Goal: Information Seeking & Learning: Learn about a topic

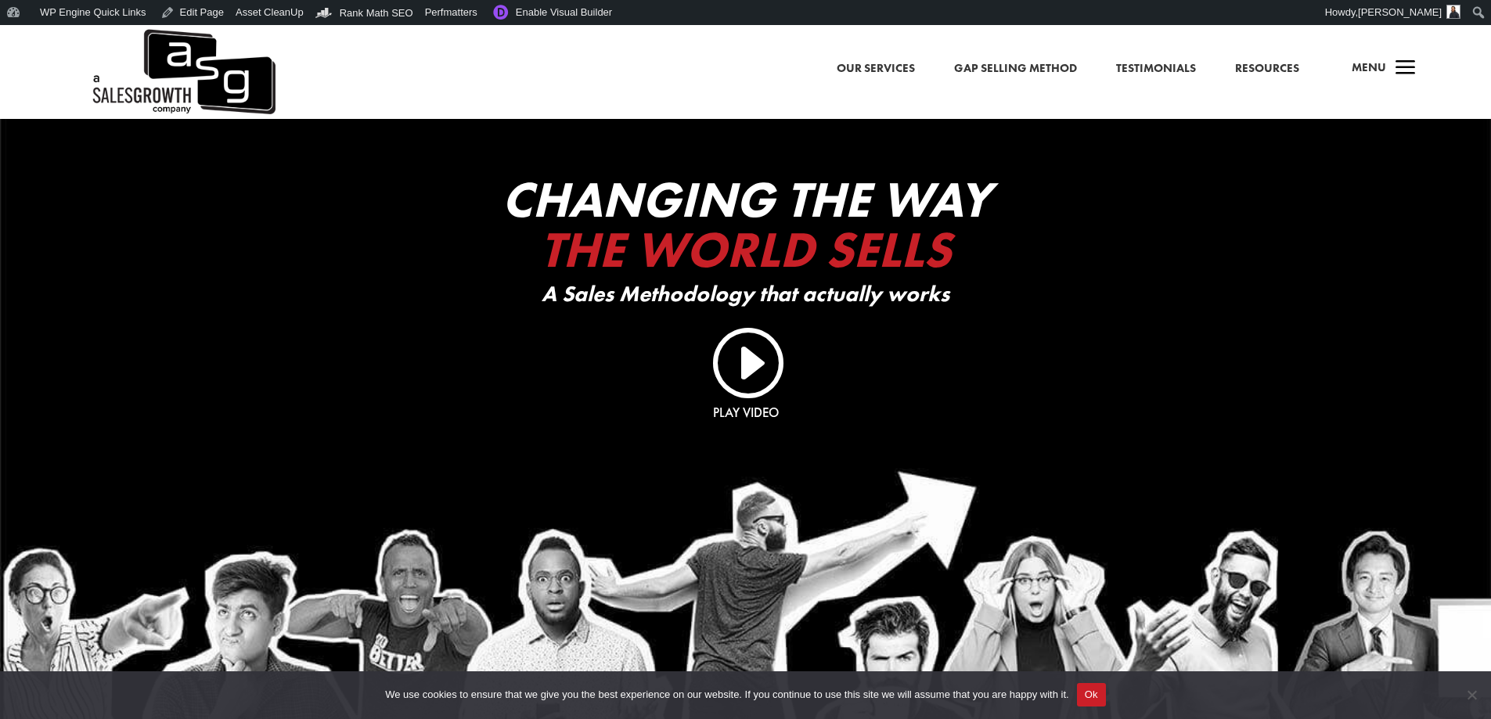
click at [1091, 697] on button "Ok" at bounding box center [1091, 694] width 29 height 23
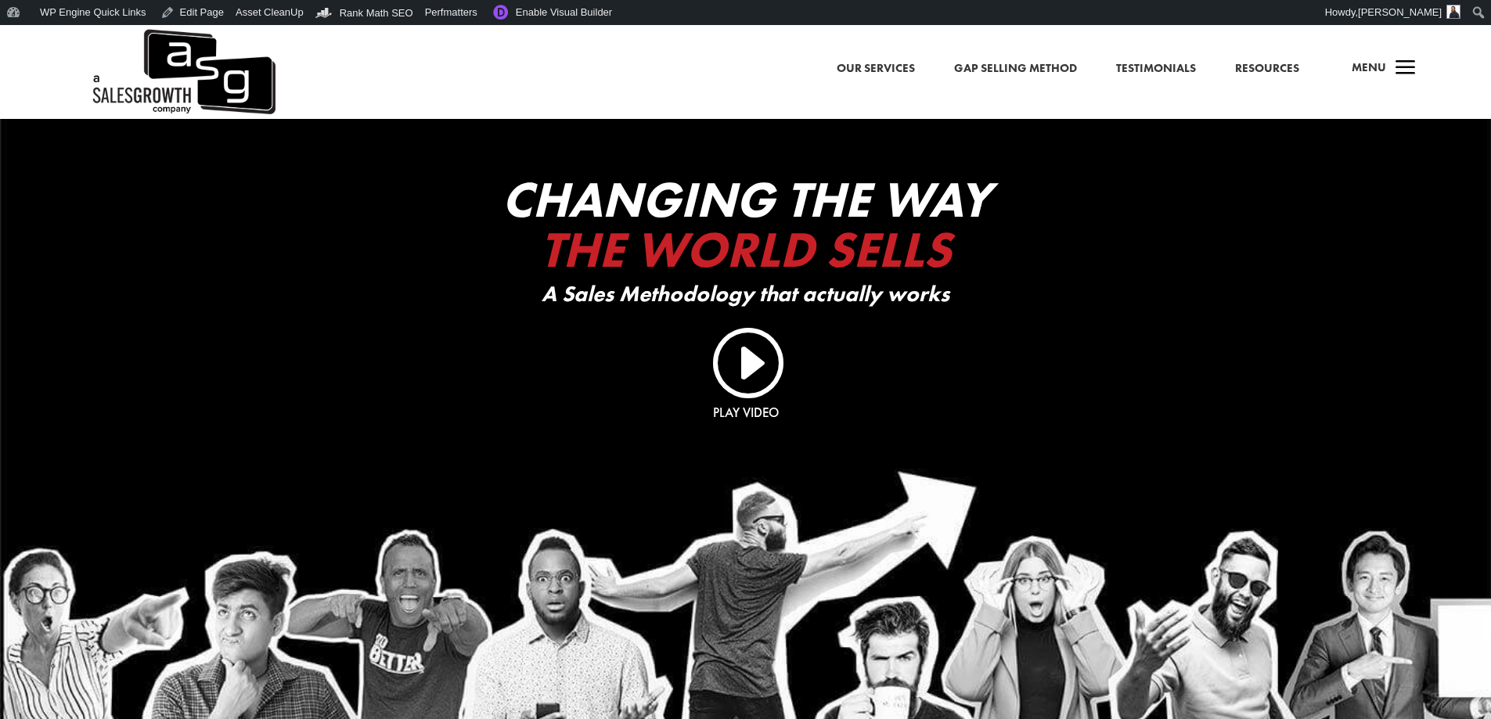
click at [1388, 60] on div "a Menu" at bounding box center [1377, 72] width 75 height 38
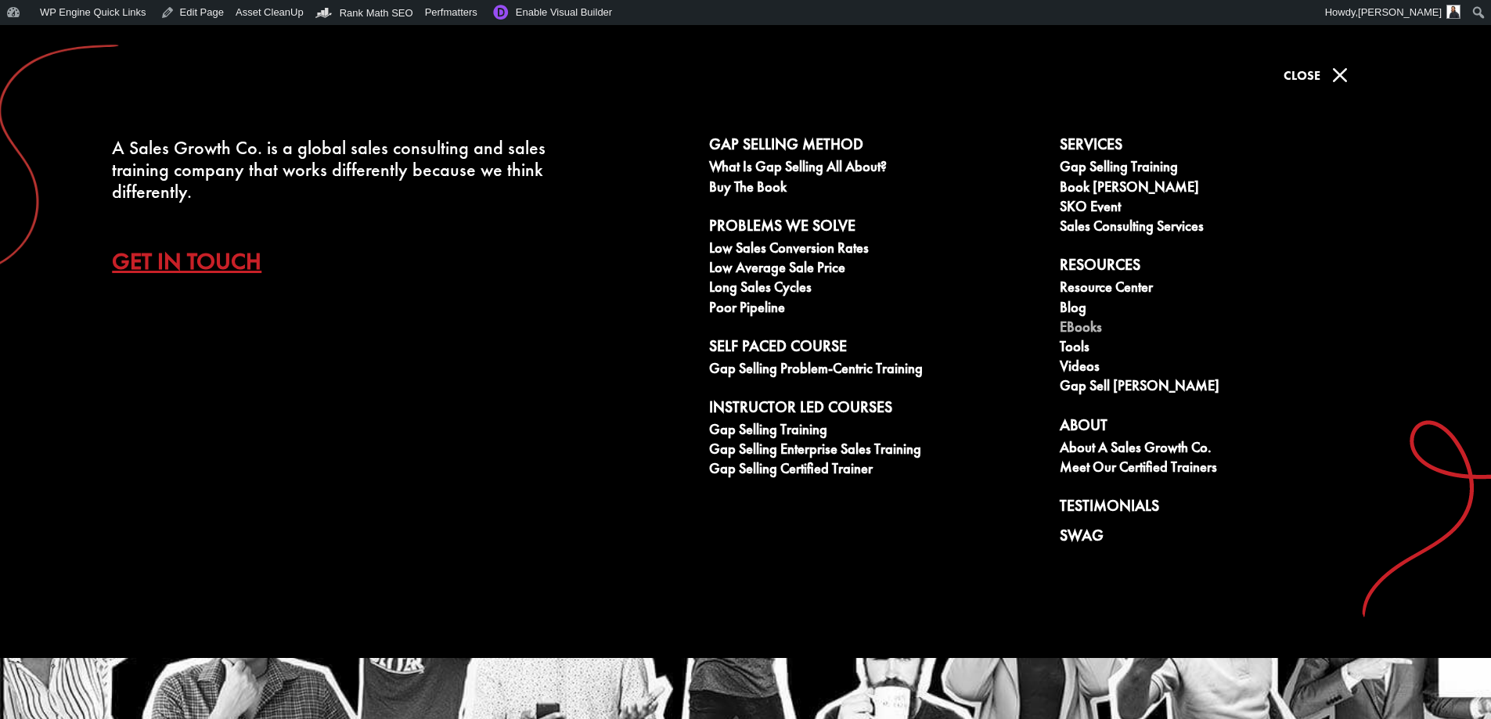
click at [1091, 329] on link "eBooks" at bounding box center [1226, 329] width 333 height 20
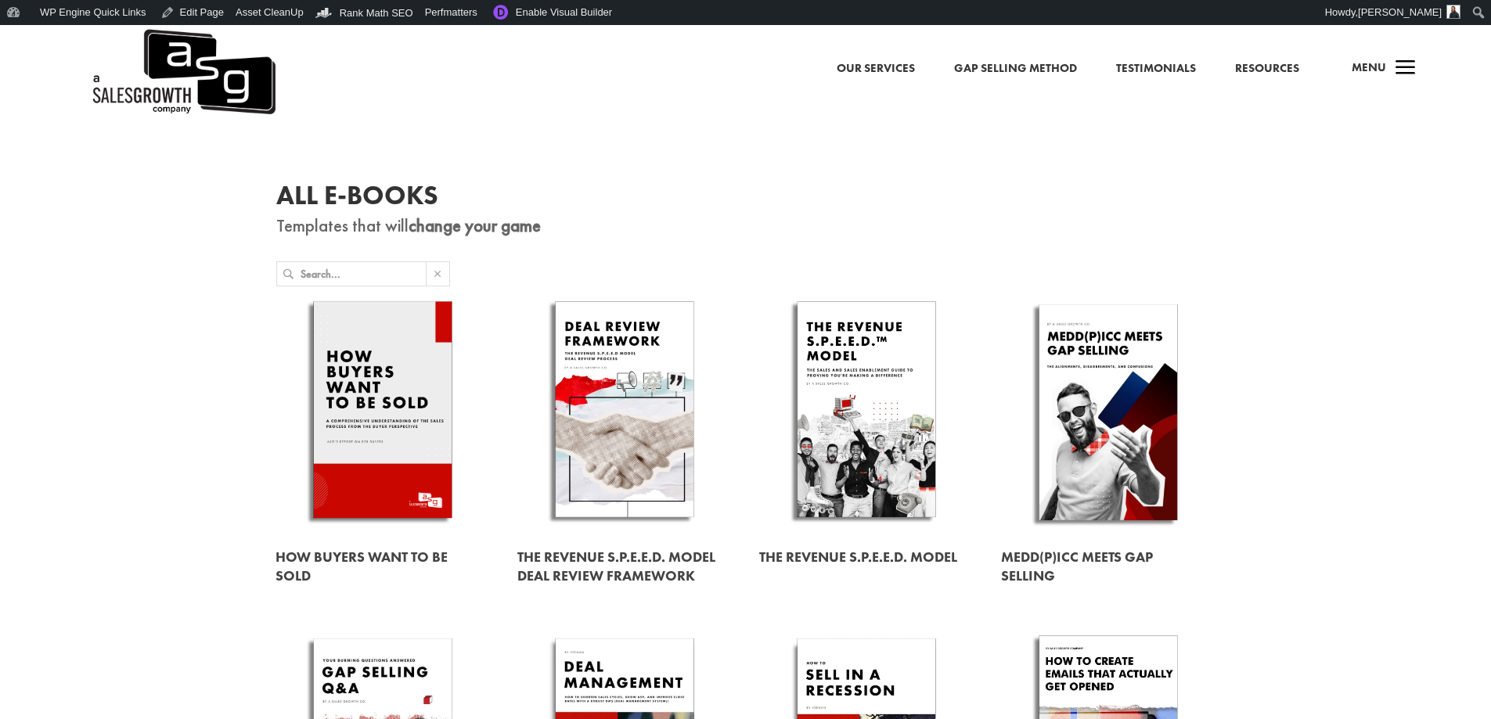
click at [634, 409] on link at bounding box center [624, 412] width 214 height 244
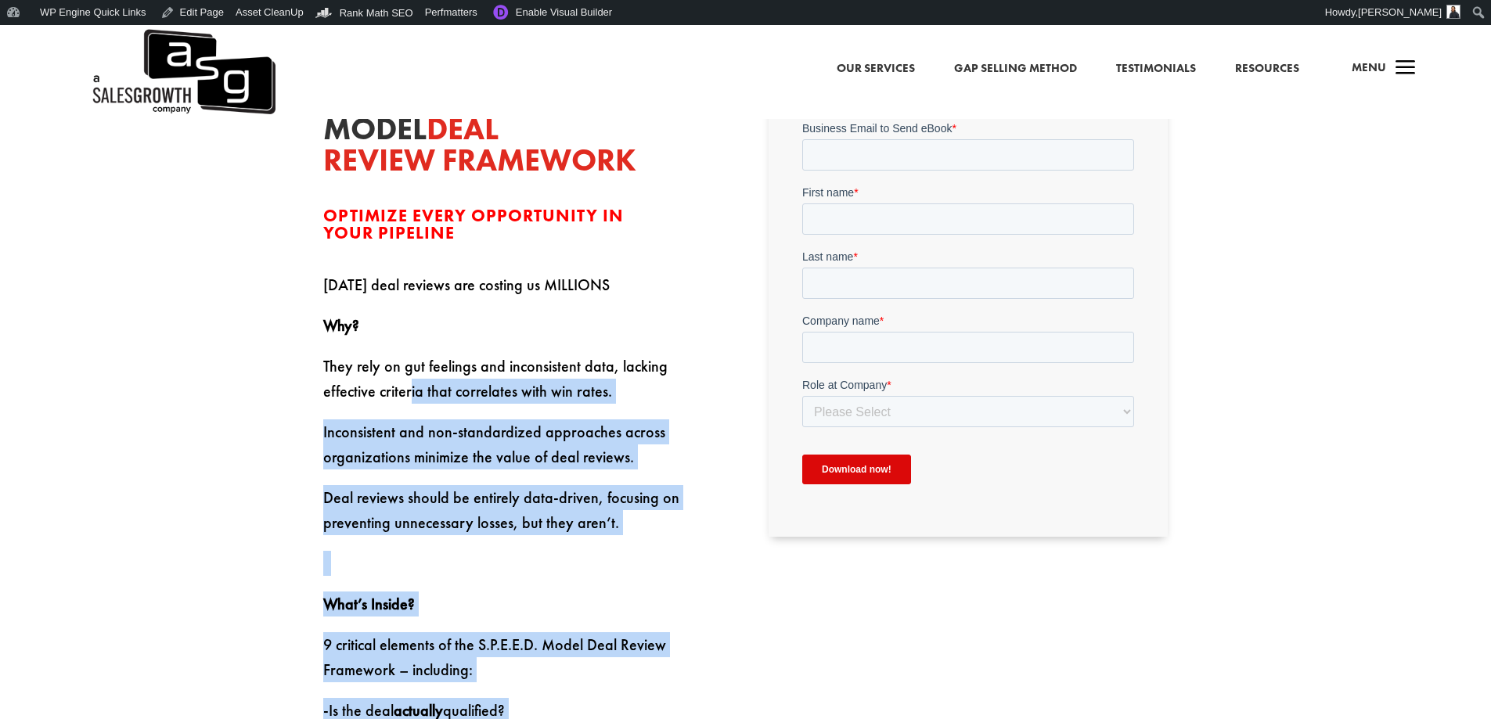
scroll to position [548, 0]
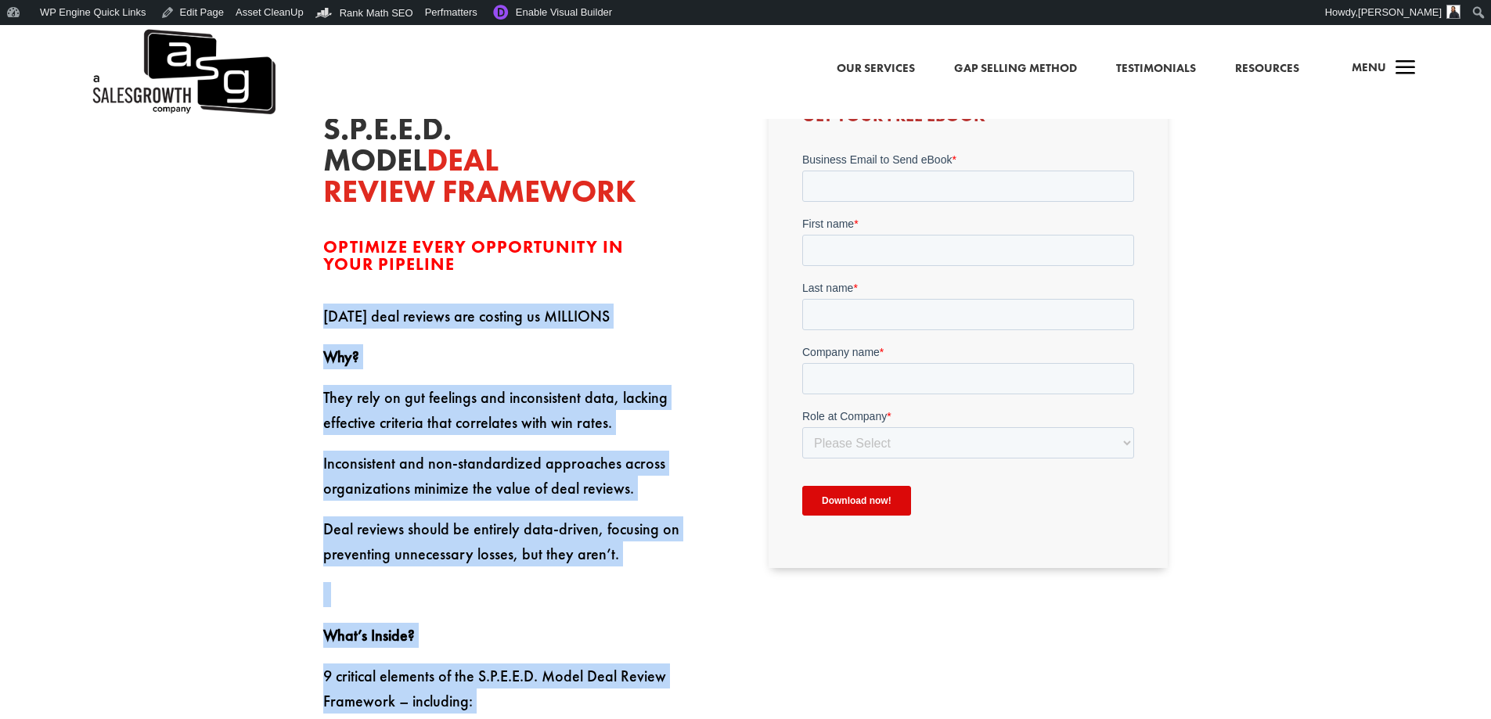
drag, startPoint x: 729, startPoint y: 506, endPoint x: 313, endPoint y: 333, distance: 450.5
click at [313, 333] on div "Revenue S.P.E.E.D. Model Deal Review Framework Optimize Every Opportunity in Yo…" at bounding box center [745, 706] width 1491 height 1374
copy div "Today’s deal reviews are costing us MILLIONS Why? They rely on gut feelings and…"
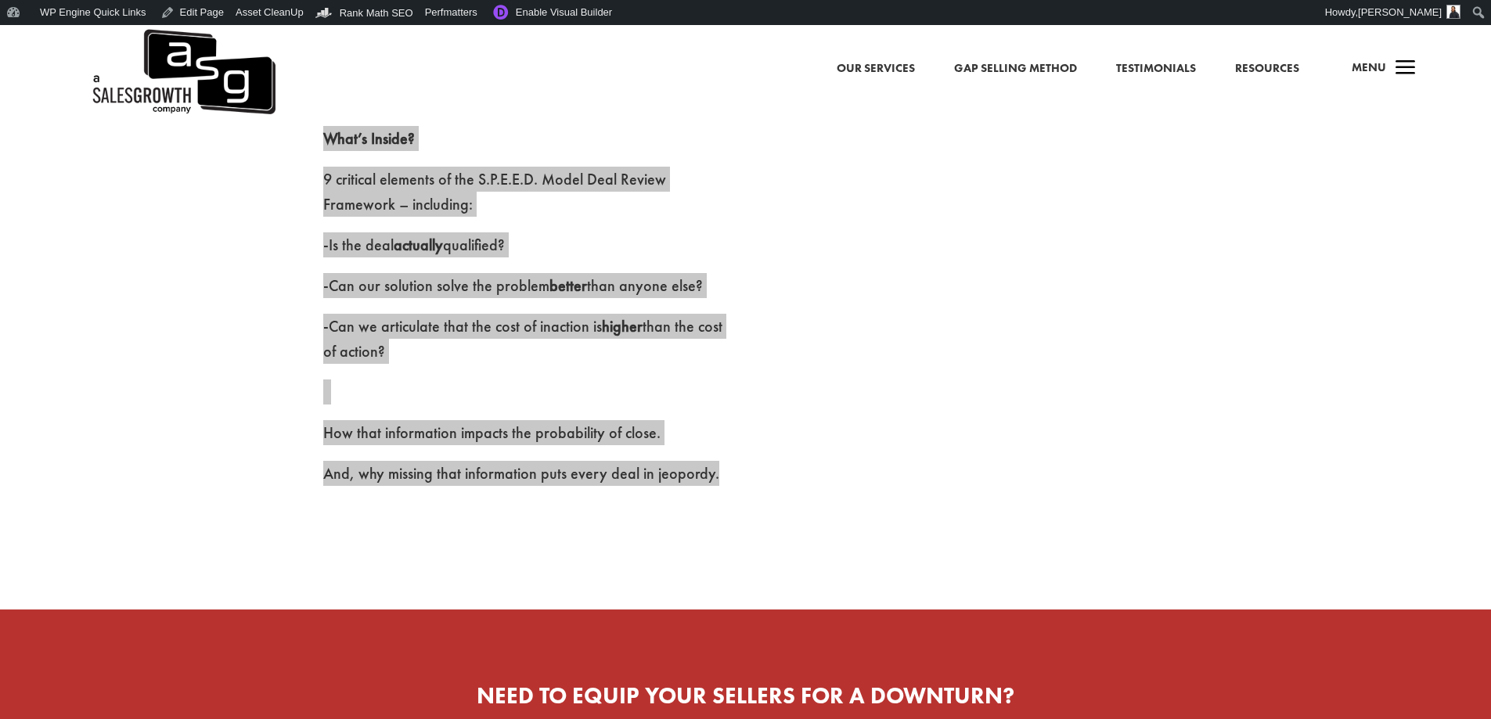
scroll to position [1018, 0]
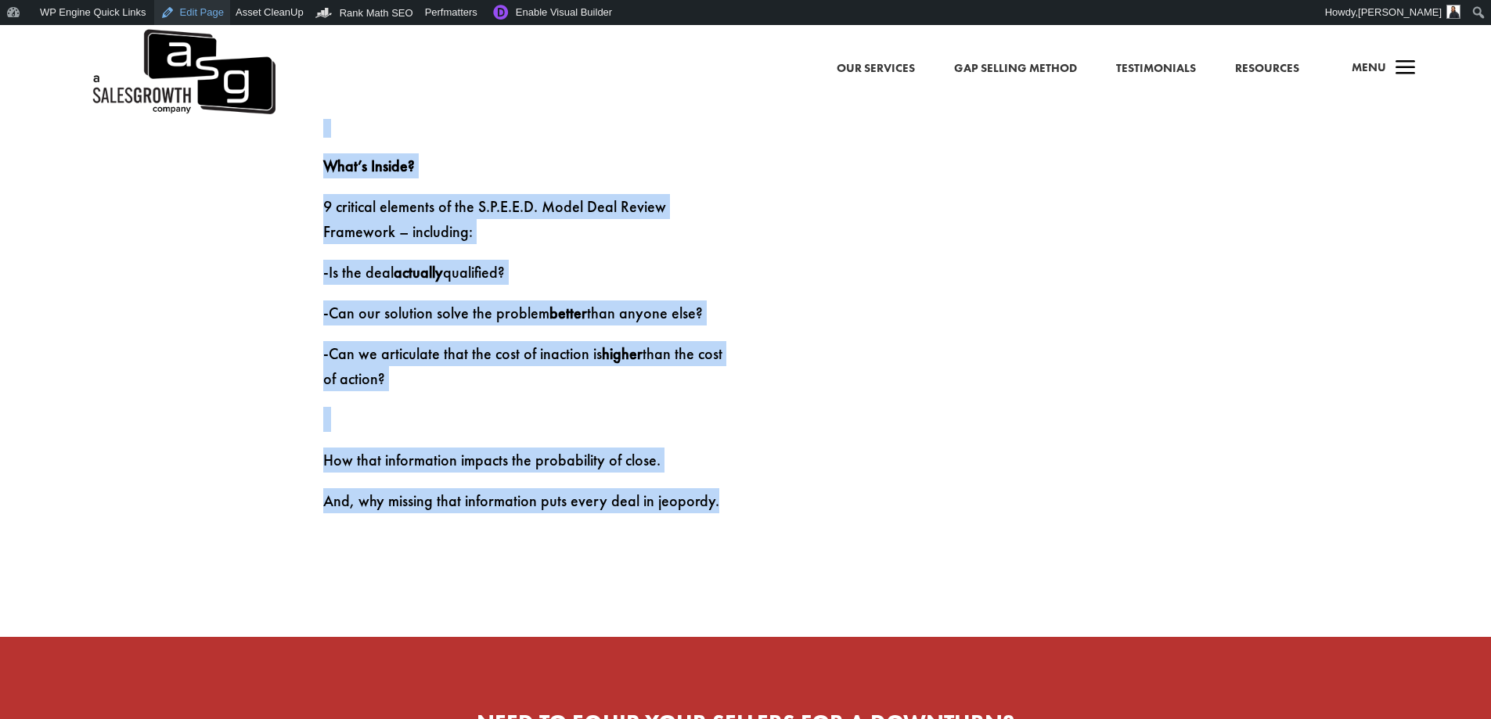
drag, startPoint x: 197, startPoint y: 20, endPoint x: 225, endPoint y: 27, distance: 29.0
click at [197, 20] on link "Edit Page" at bounding box center [192, 12] width 76 height 25
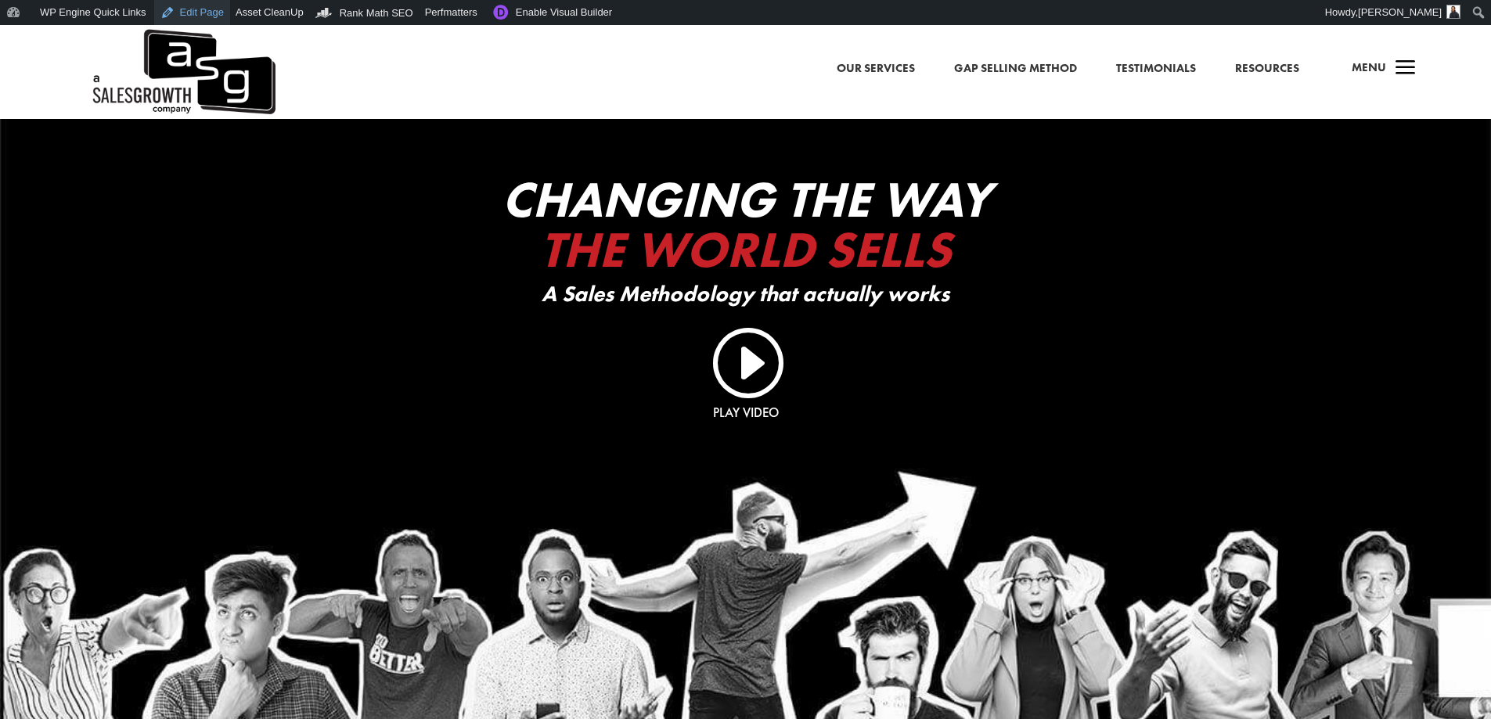
click at [184, 11] on link "Edit Page" at bounding box center [192, 12] width 76 height 25
